Goal: Complete application form

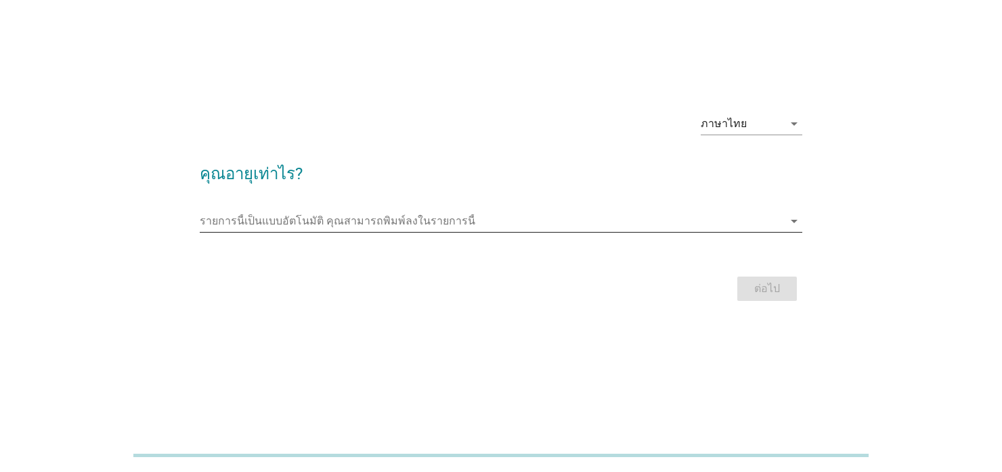
scroll to position [32, 0]
click at [320, 217] on input "รายการนี้เป็นแบบอัตโนมัติ คุณสามารถพิมพ์ลงในรายการนี้" at bounding box center [492, 222] width 584 height 22
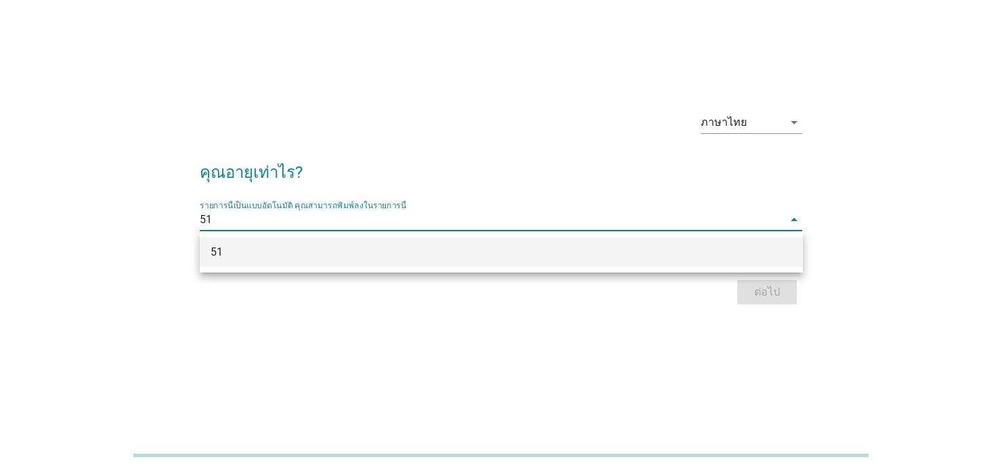
scroll to position [32, 0]
type input "51"
click at [755, 288] on div "ต่อไป" at bounding box center [501, 291] width 603 height 32
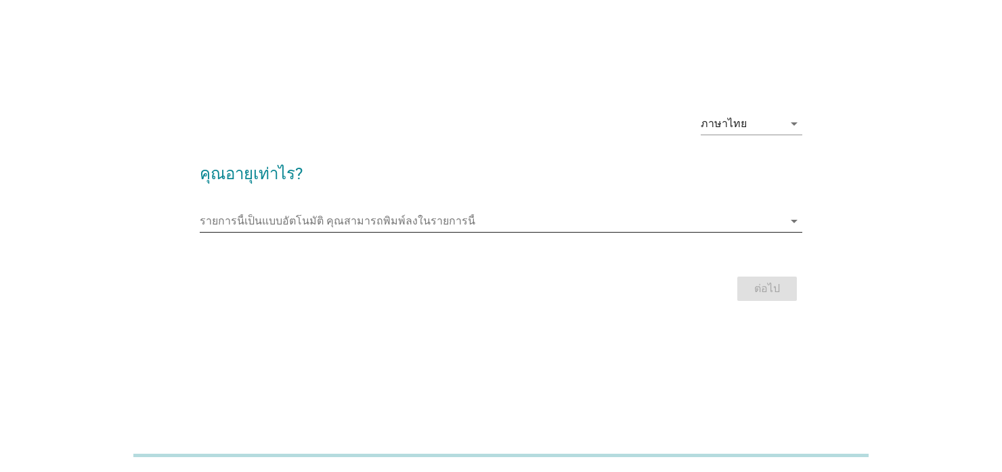
click at [790, 222] on icon "arrow_drop_down" at bounding box center [794, 221] width 16 height 16
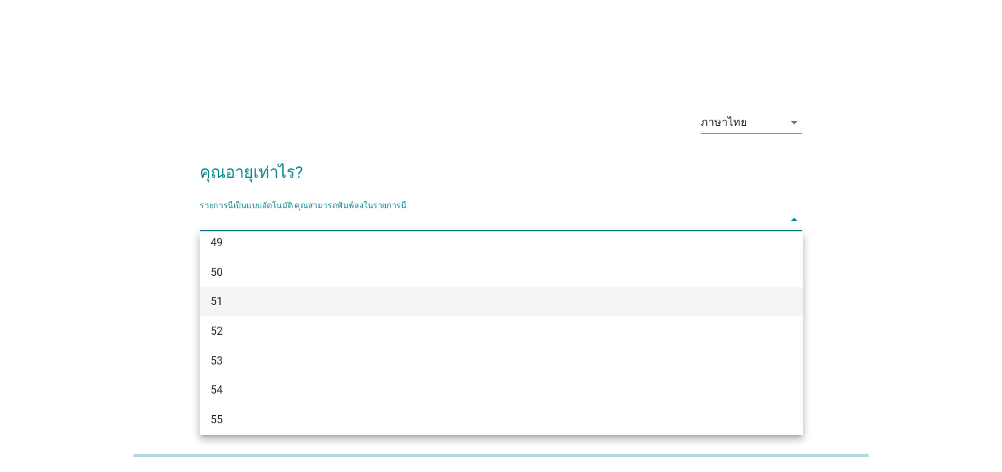
scroll to position [948, 0]
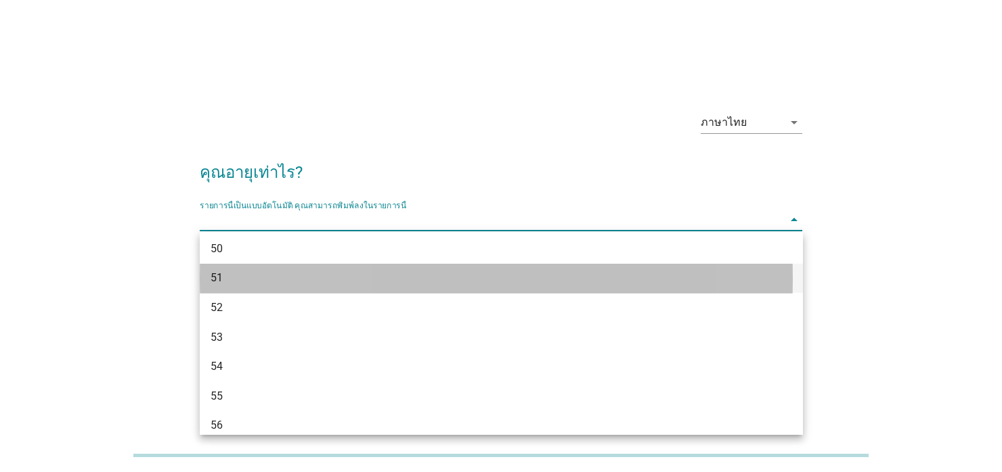
click at [245, 282] on div "51" at bounding box center [476, 279] width 533 height 16
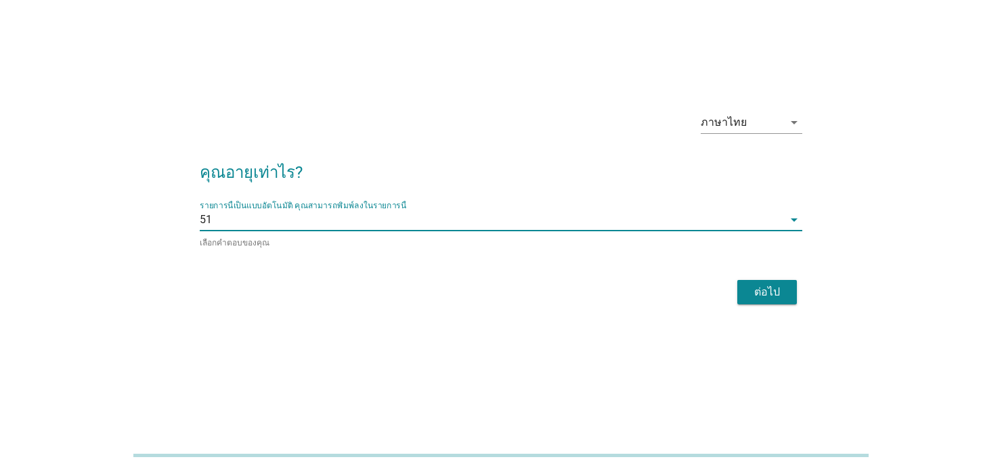
scroll to position [32, 0]
click at [755, 289] on div "ต่อไป" at bounding box center [767, 292] width 38 height 16
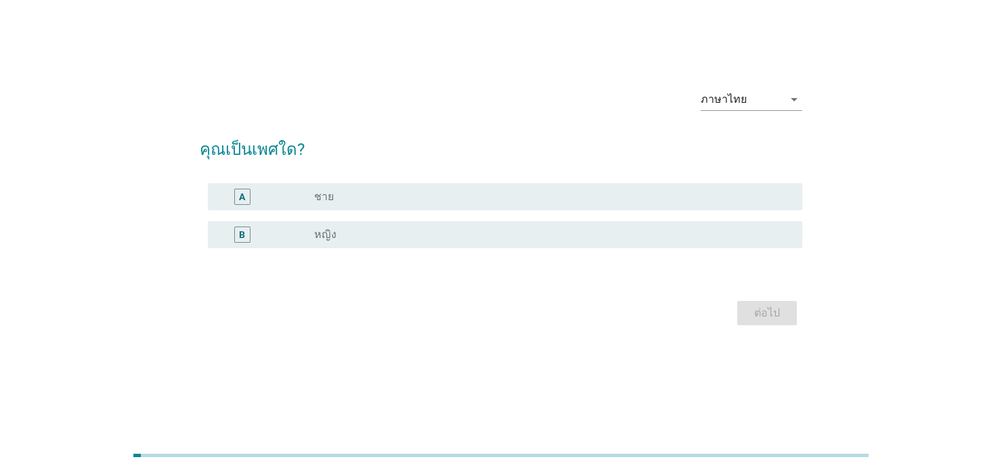
scroll to position [0, 0]
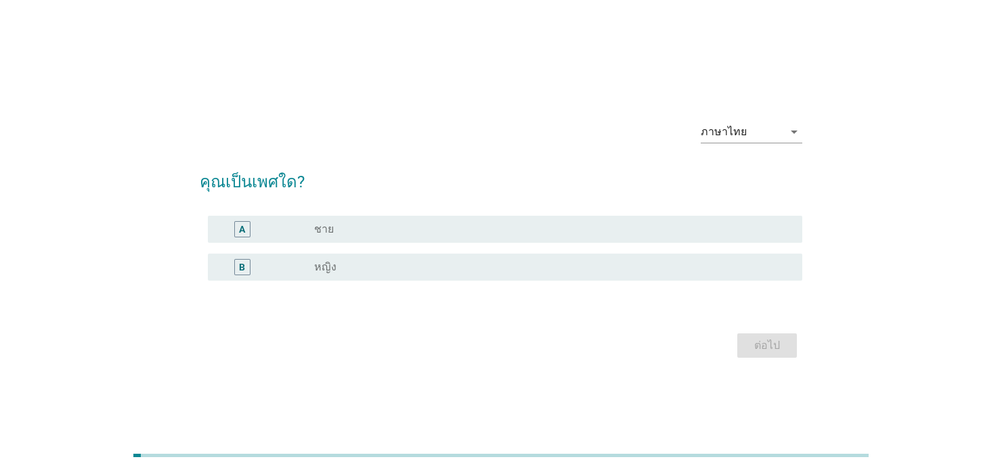
click at [332, 232] on div "radio_button_unchecked ชาย" at bounding box center [547, 230] width 467 height 14
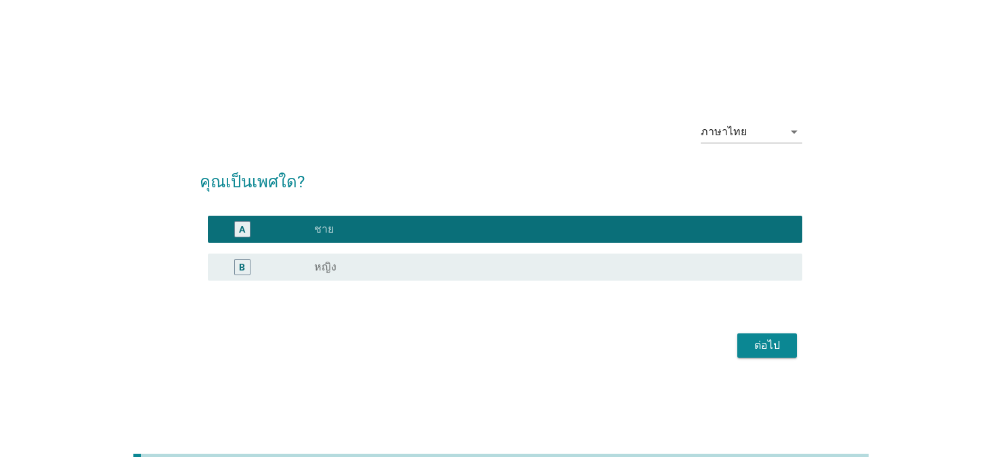
scroll to position [32, 0]
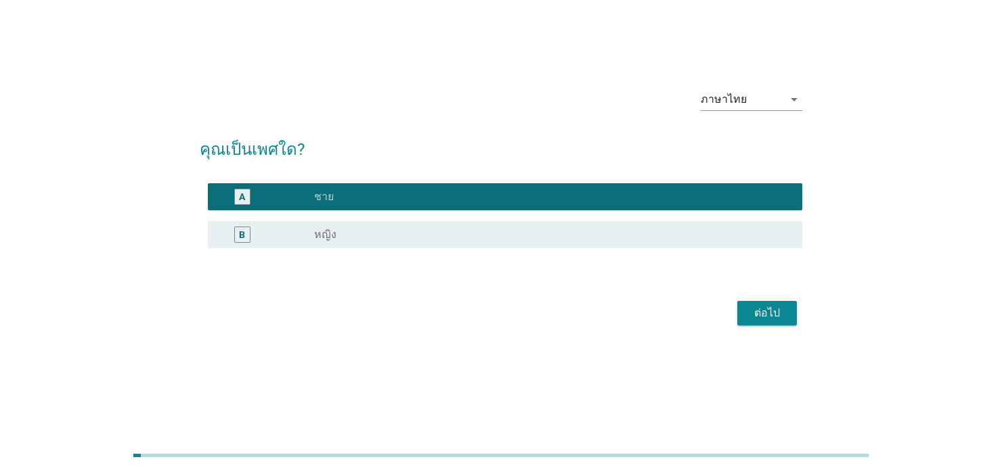
click at [758, 317] on div "ต่อไป" at bounding box center [767, 313] width 38 height 16
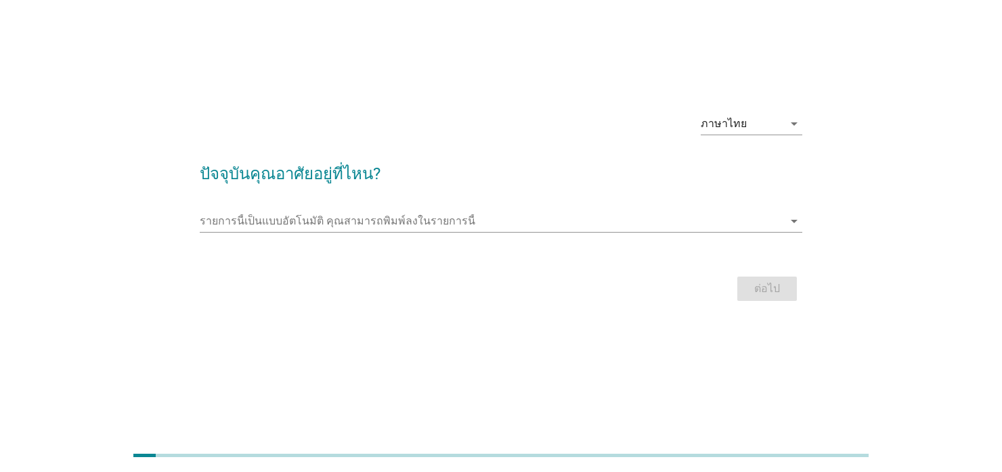
scroll to position [0, 0]
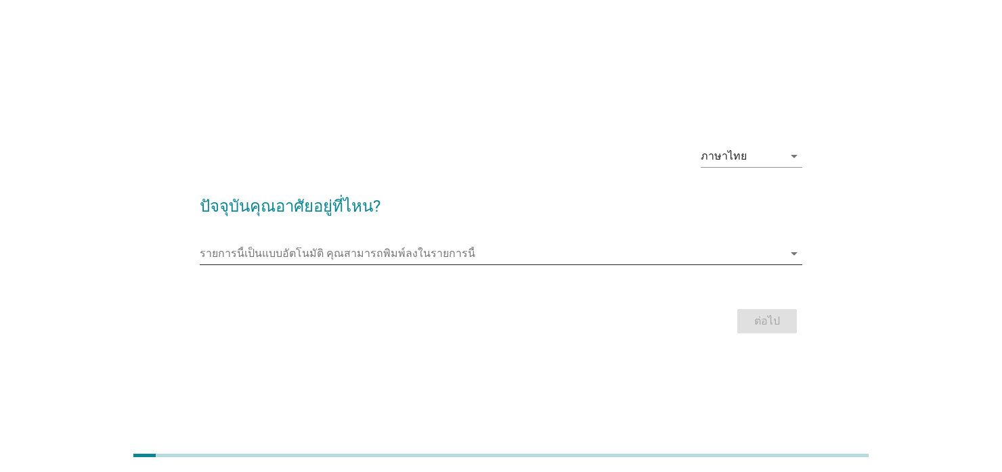
click at [791, 252] on icon "arrow_drop_down" at bounding box center [794, 254] width 16 height 16
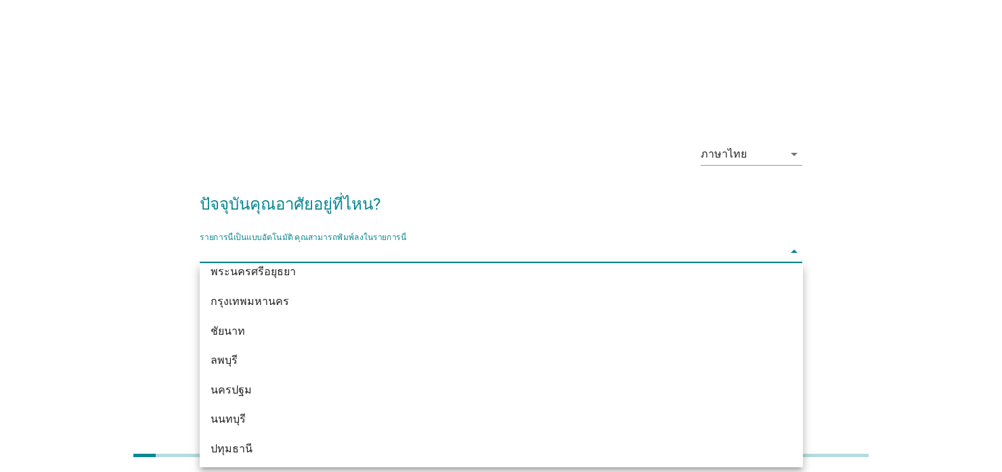
scroll to position [1142, 0]
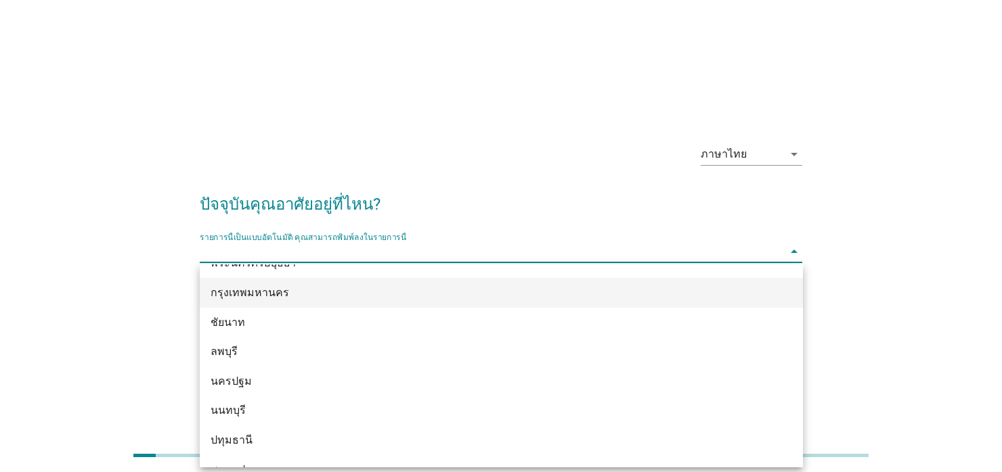
click at [284, 288] on div "กรุงเทพมหานคร" at bounding box center [476, 293] width 533 height 16
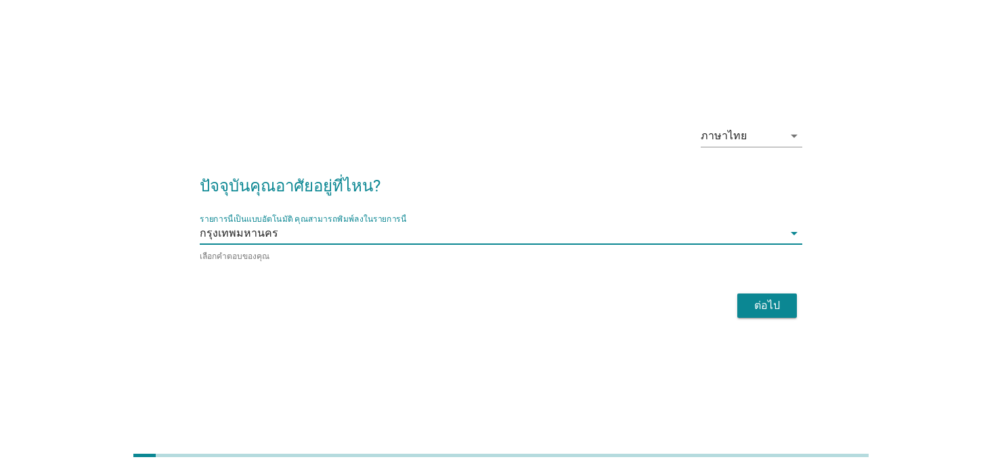
scroll to position [32, 0]
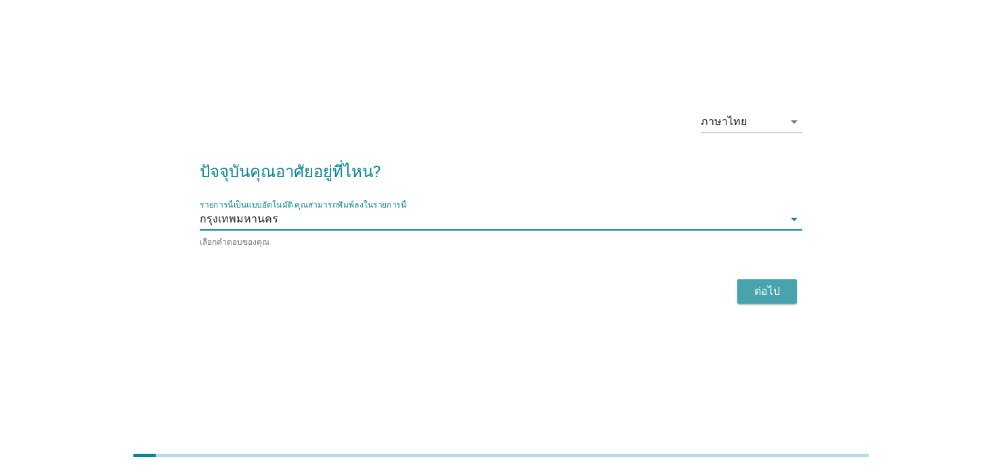
click at [765, 290] on div "ต่อไป" at bounding box center [767, 292] width 38 height 16
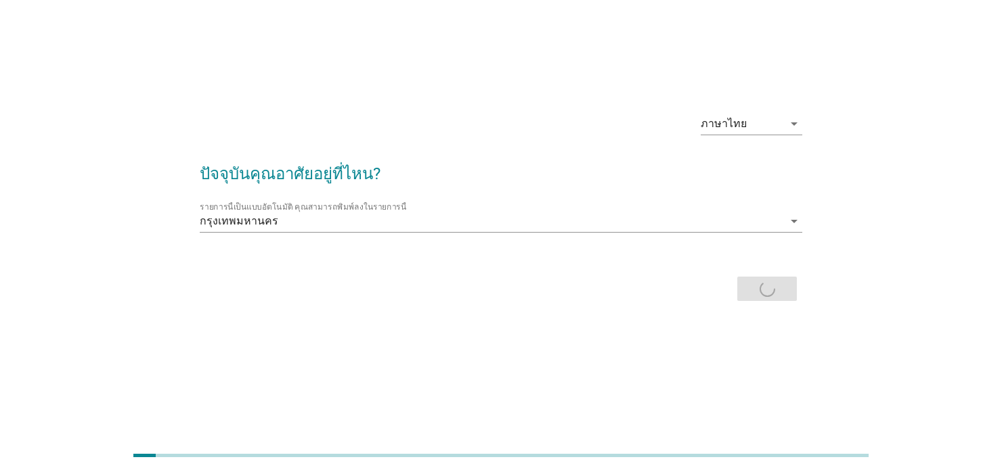
scroll to position [0, 0]
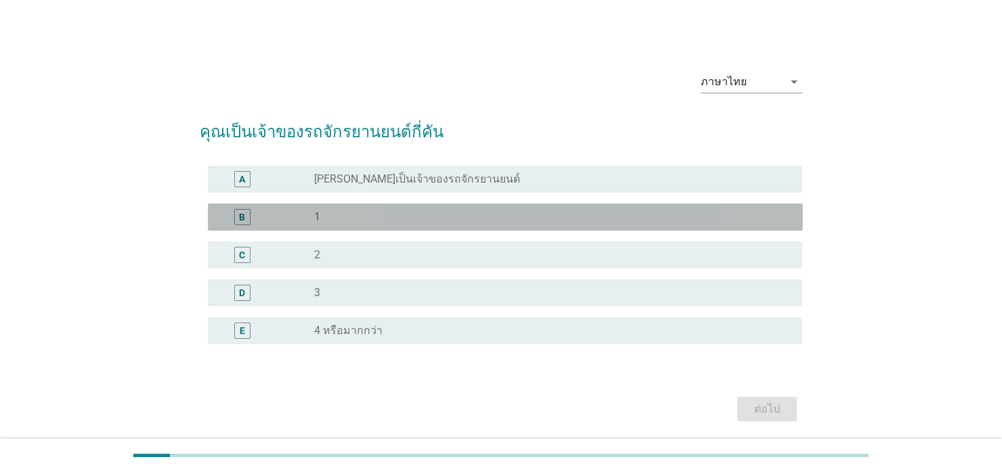
click at [301, 206] on div "B radio_button_unchecked 1" at bounding box center [505, 217] width 595 height 27
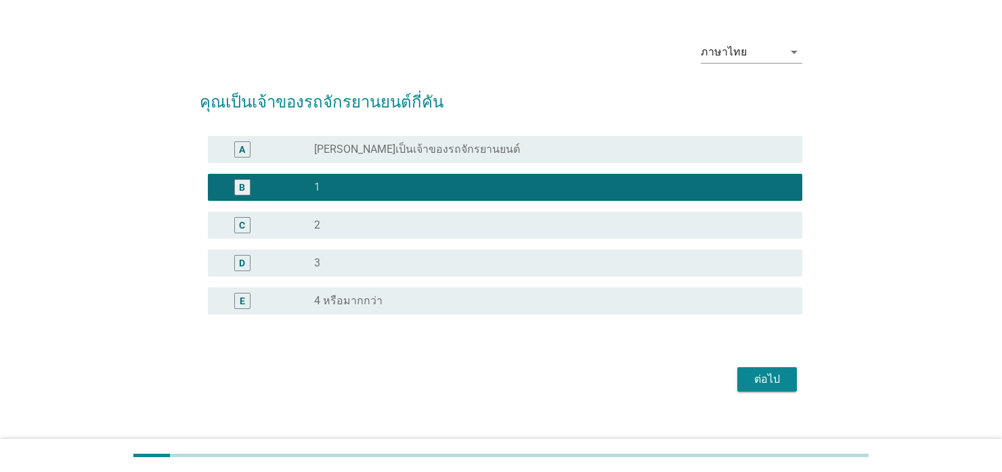
scroll to position [46, 0]
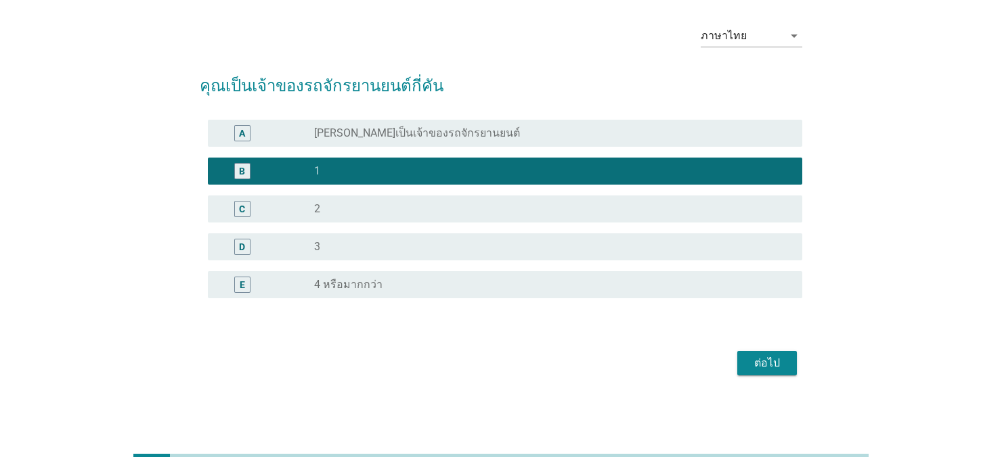
click at [767, 361] on div "ต่อไป" at bounding box center [767, 363] width 38 height 16
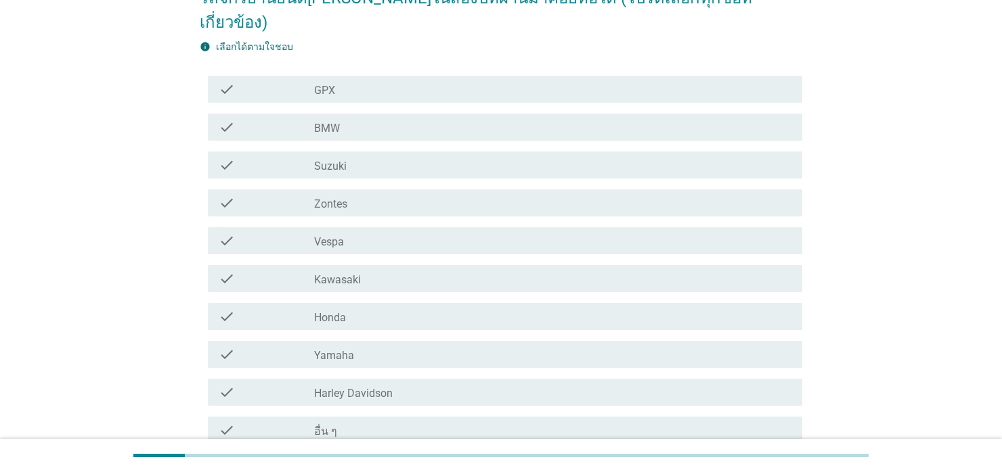
scroll to position [135, 0]
click at [333, 158] on label "Suzuki" at bounding box center [330, 165] width 32 height 14
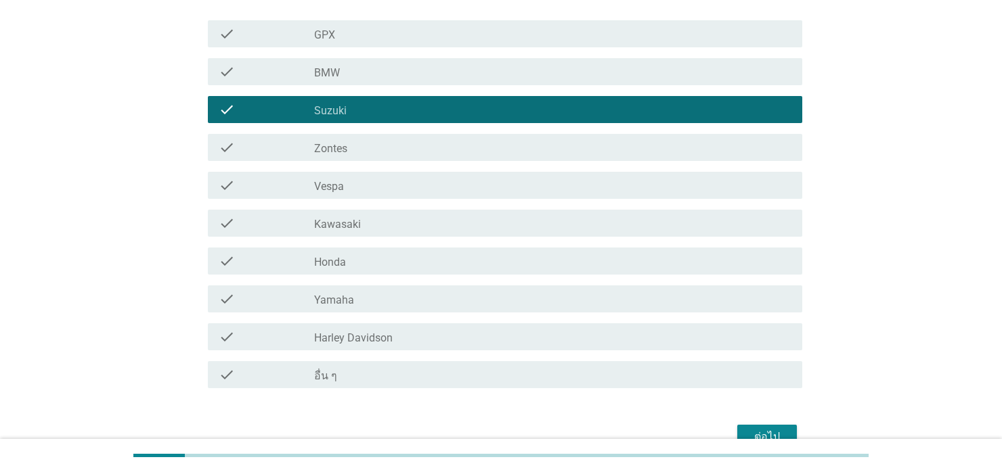
scroll to position [238, 0]
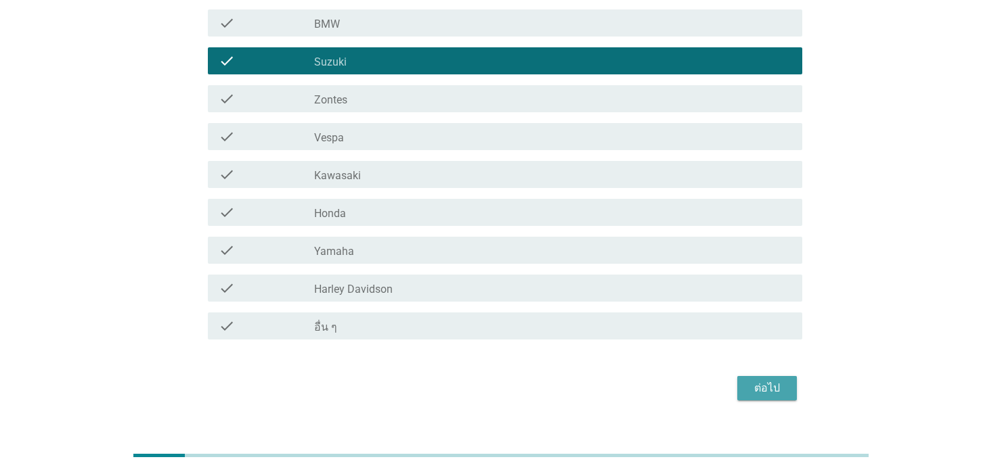
click at [765, 380] on div "ต่อไป" at bounding box center [767, 388] width 38 height 16
